Goal: Transaction & Acquisition: Purchase product/service

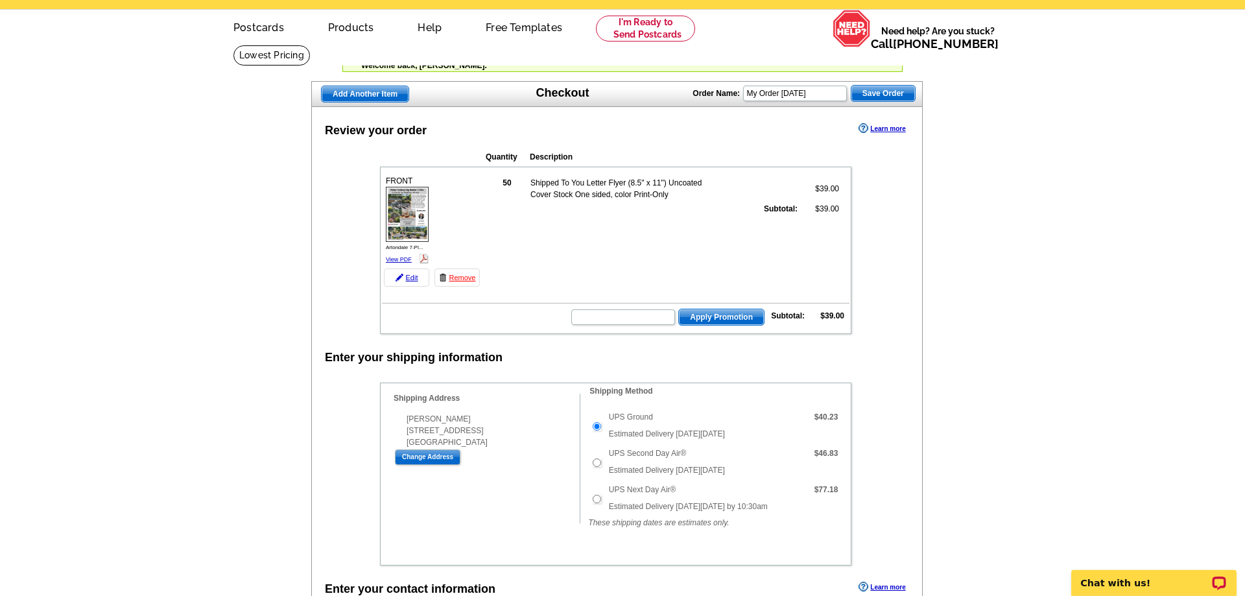
scroll to position [66, 0]
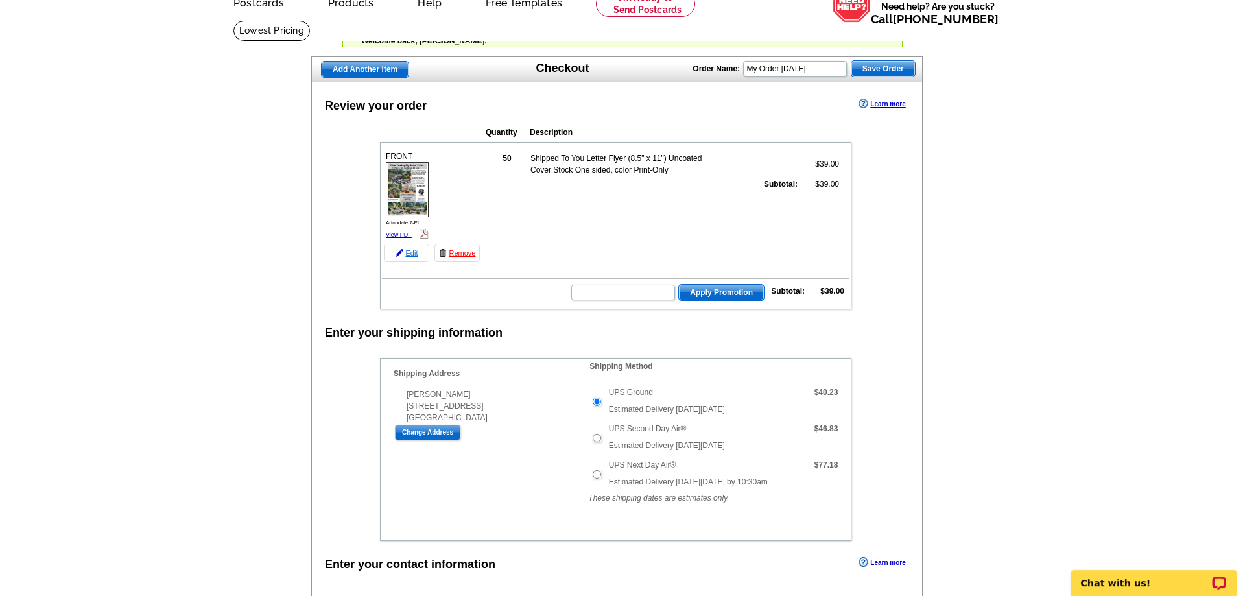
click at [406, 253] on link "Edit" at bounding box center [406, 253] width 45 height 18
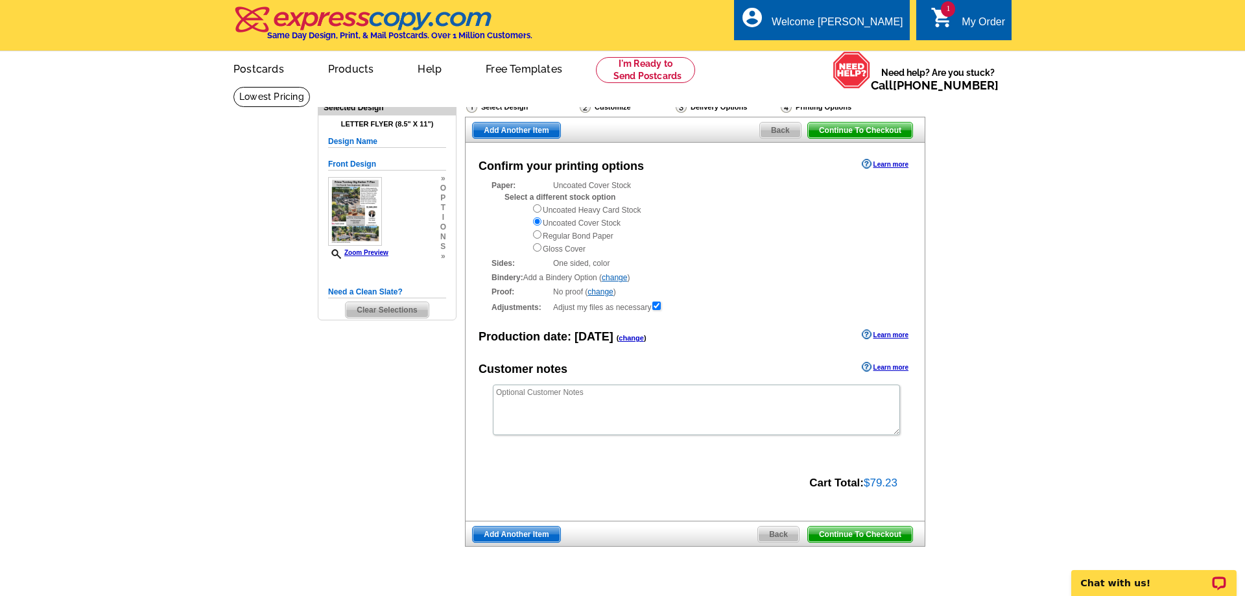
click at [377, 143] on h5 "Design Name" at bounding box center [387, 141] width 118 height 12
click at [377, 144] on h5 "Design Name" at bounding box center [387, 141] width 118 height 12
click at [771, 130] on span "Back" at bounding box center [780, 131] width 41 height 16
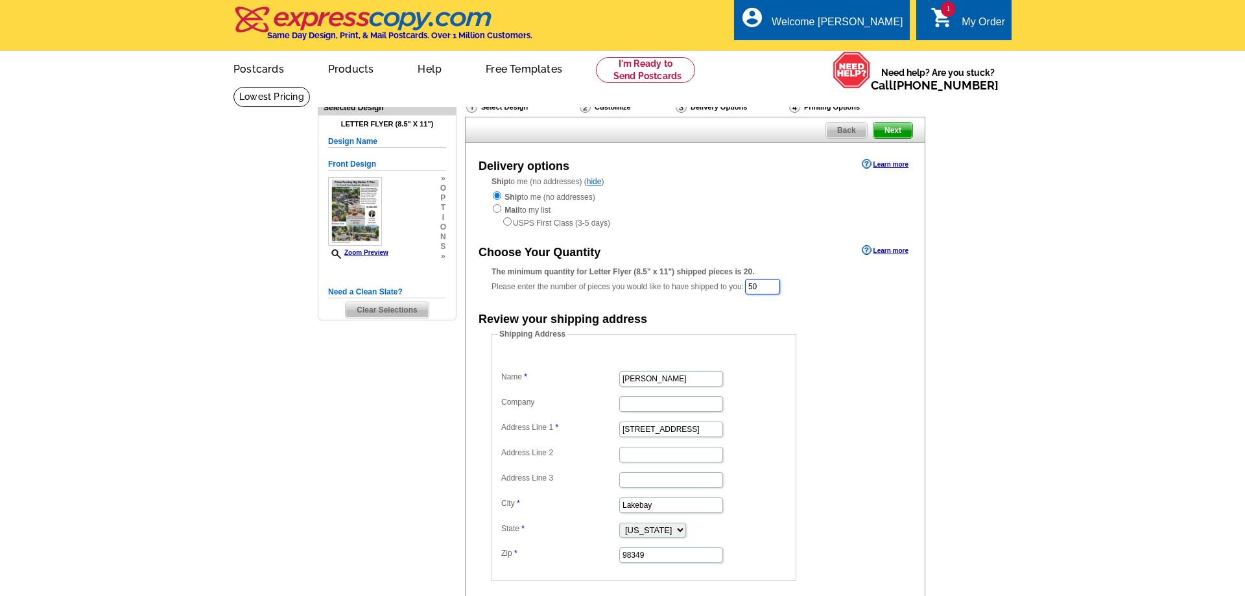
click at [780, 289] on input "50" at bounding box center [762, 287] width 35 height 16
click at [780, 285] on input "50" at bounding box center [762, 287] width 35 height 16
type input "5"
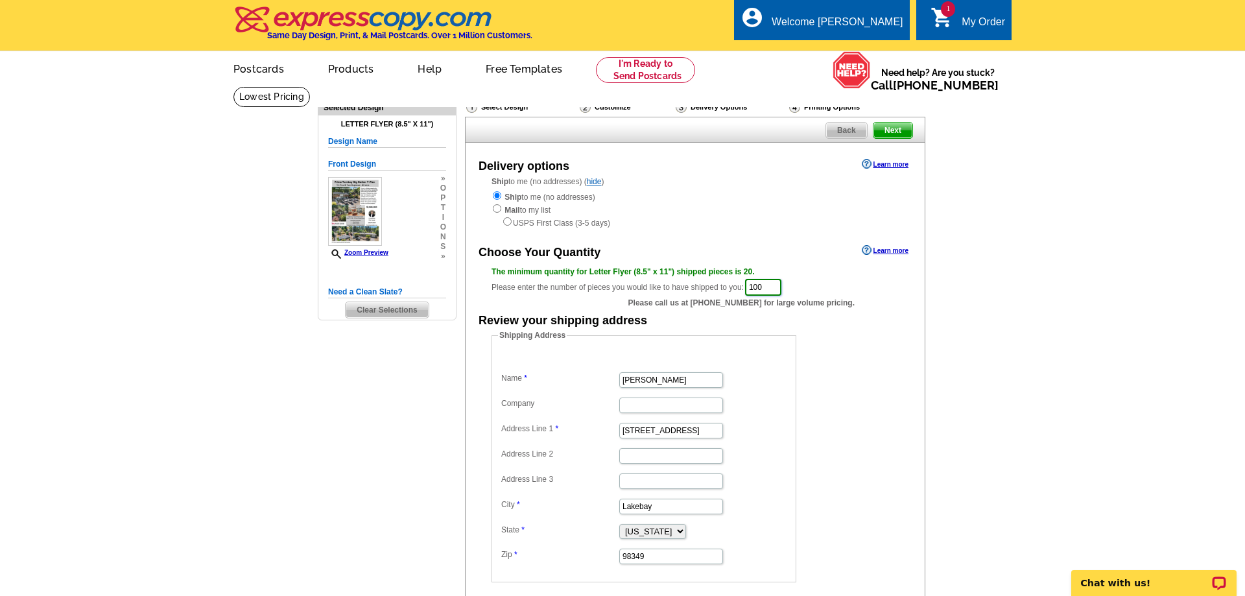
type input "100"
click at [961, 274] on main "Need Help? call 800-260-5887, chat with support, or have our designers make som…" at bounding box center [622, 393] width 1245 height 614
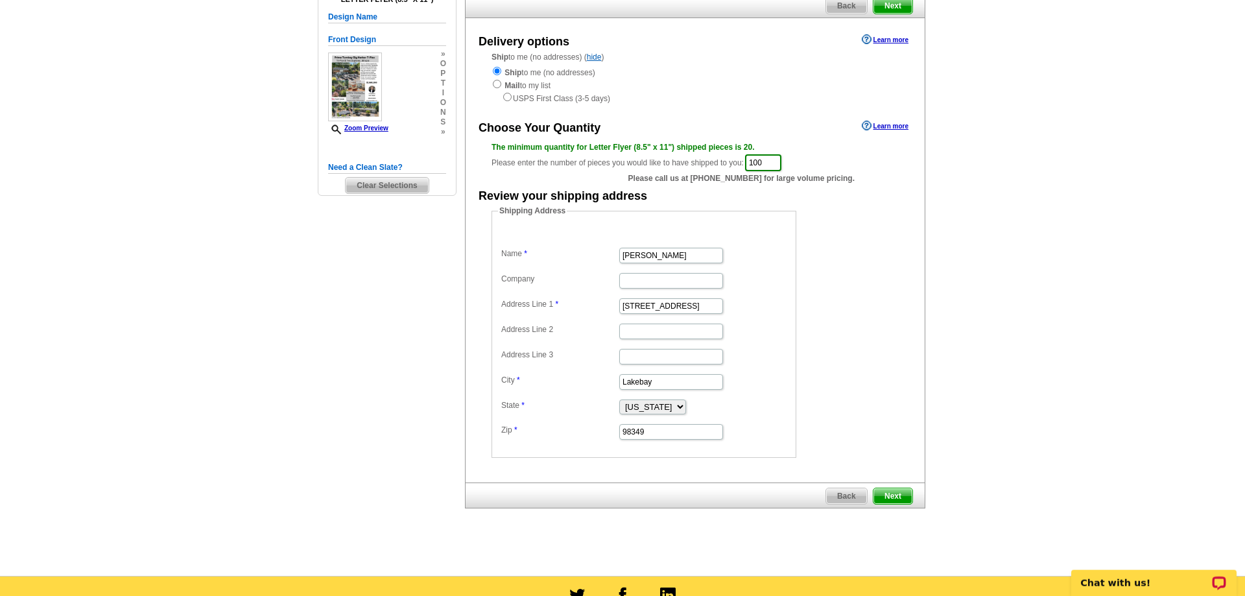
scroll to position [132, 0]
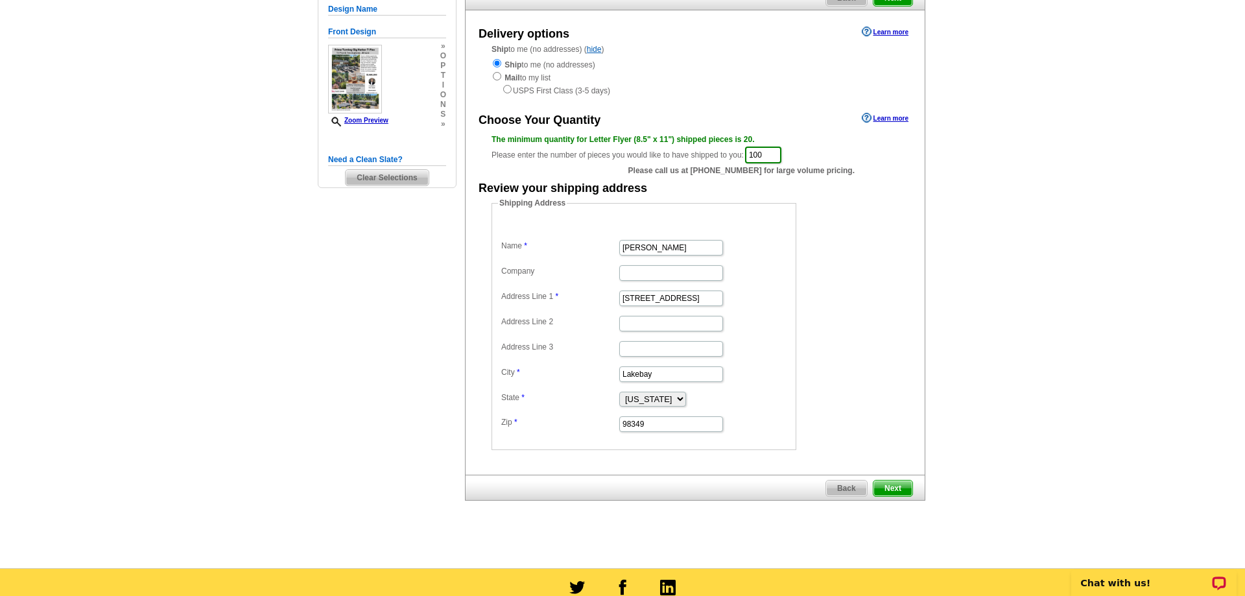
click at [894, 489] on span "Next" at bounding box center [892, 488] width 39 height 16
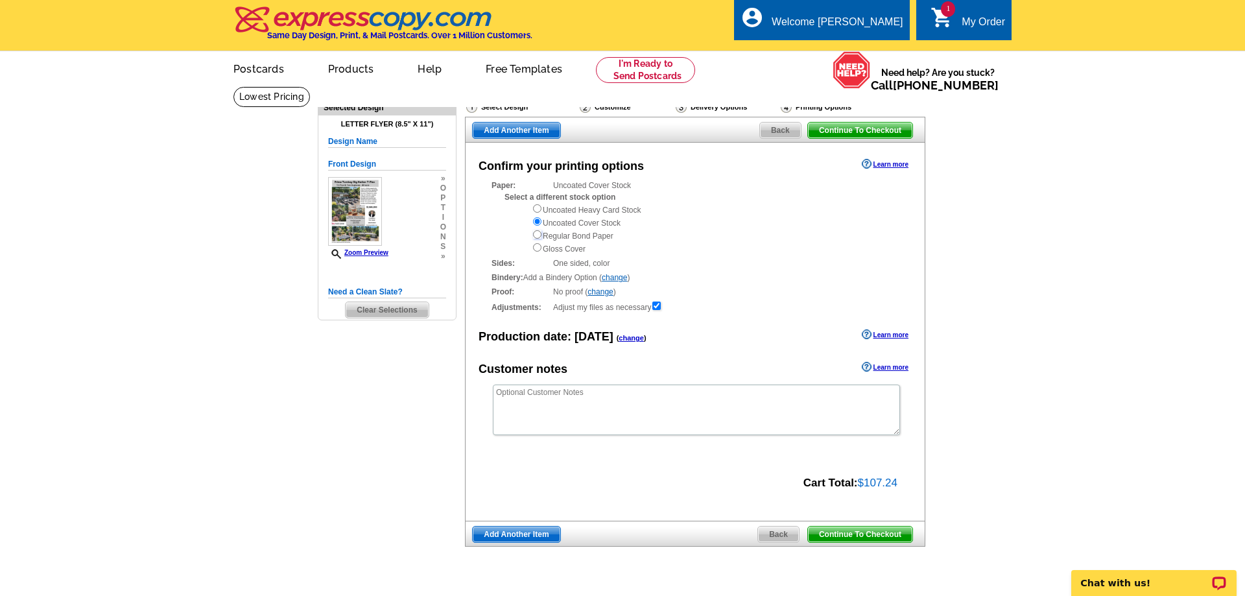
click at [534, 235] on input "radio" at bounding box center [537, 234] width 8 height 8
radio input "true"
click at [985, 17] on div "My Order" at bounding box center [982, 25] width 43 height 18
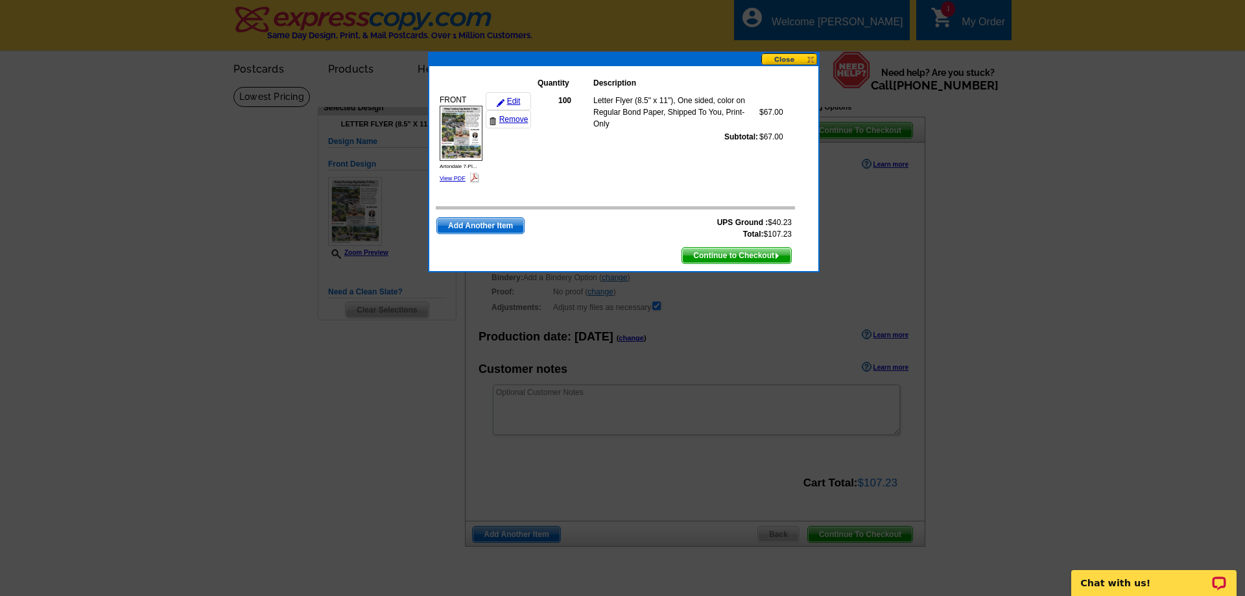
click at [800, 62] on button at bounding box center [789, 59] width 57 height 12
